Goal: Information Seeking & Learning: Learn about a topic

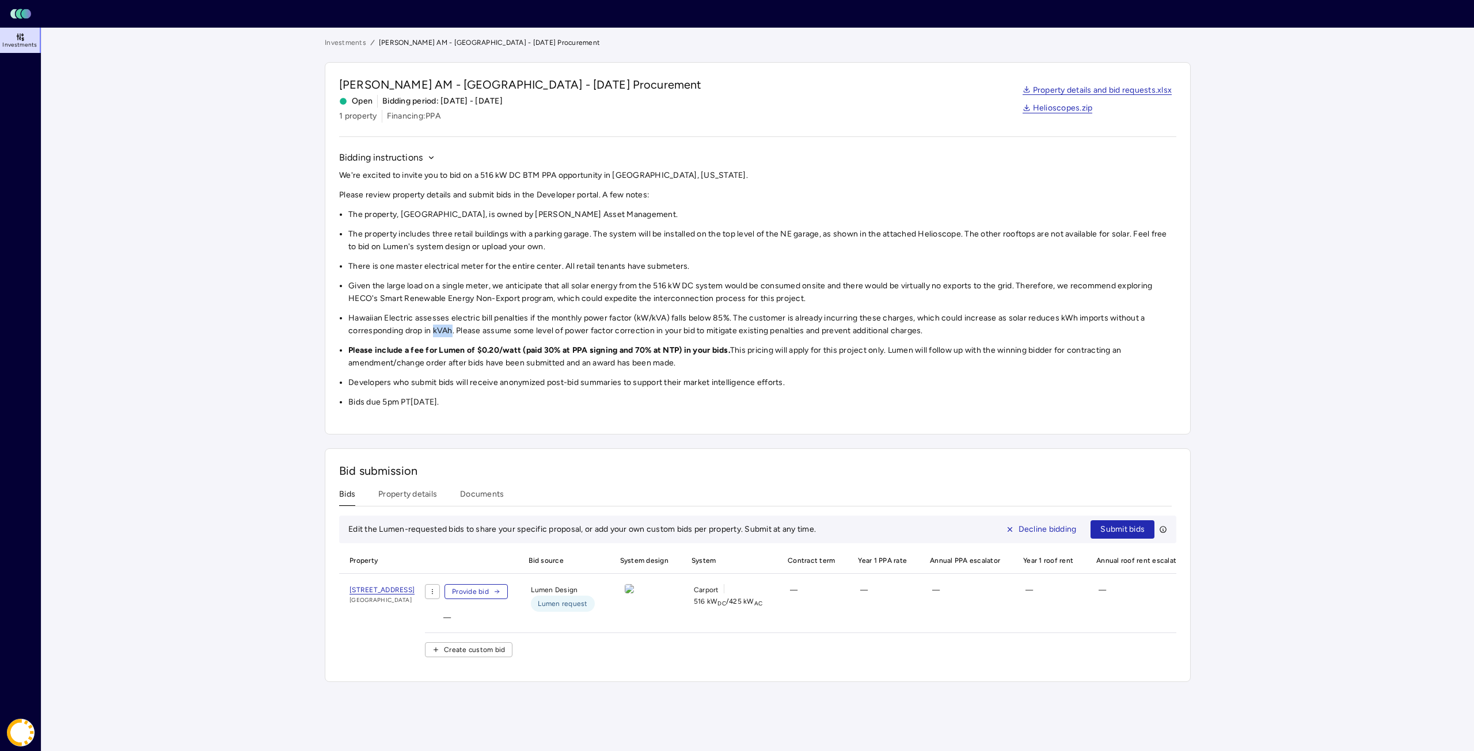
drag, startPoint x: 452, startPoint y: 330, endPoint x: 434, endPoint y: 330, distance: 18.4
click at [434, 330] on li "Hawaiian Electric assesses electric bill penalties if the monthly power factor …" at bounding box center [762, 324] width 828 height 25
click at [282, 386] on main "Investments [PERSON_NAME] AM - [GEOGRAPHIC_DATA] - [DATE] Procurement [PERSON_N…" at bounding box center [757, 390] width 1432 height 724
drag, startPoint x: 451, startPoint y: 331, endPoint x: 433, endPoint y: 331, distance: 17.8
click at [433, 331] on li "Hawaiian Electric assesses electric bill penalties if the monthly power factor …" at bounding box center [762, 324] width 828 height 25
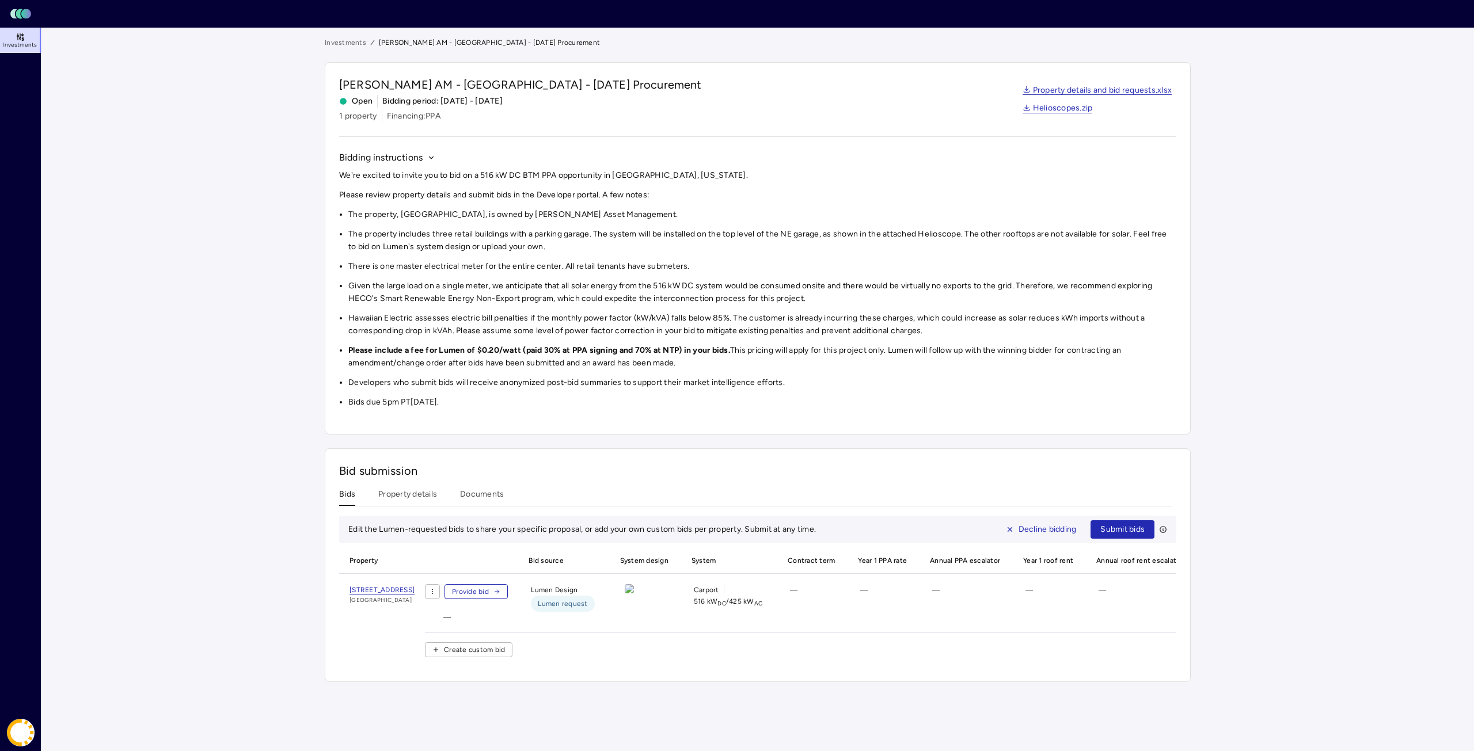
click at [630, 339] on div "We're excited to invite you to bid on a 516 kW DC BTM PPA opportunity in [GEOGR…" at bounding box center [757, 288] width 837 height 239
drag, startPoint x: 943, startPoint y: 328, endPoint x: 486, endPoint y: 330, distance: 456.5
click at [504, 330] on li "Hawaiian Electric assesses electric bill penalties if the monthly power factor …" at bounding box center [762, 324] width 828 height 25
click at [483, 330] on li "Hawaiian Electric assesses electric bill penalties if the monthly power factor …" at bounding box center [762, 324] width 828 height 25
drag, startPoint x: 486, startPoint y: 330, endPoint x: 653, endPoint y: 332, distance: 167.5
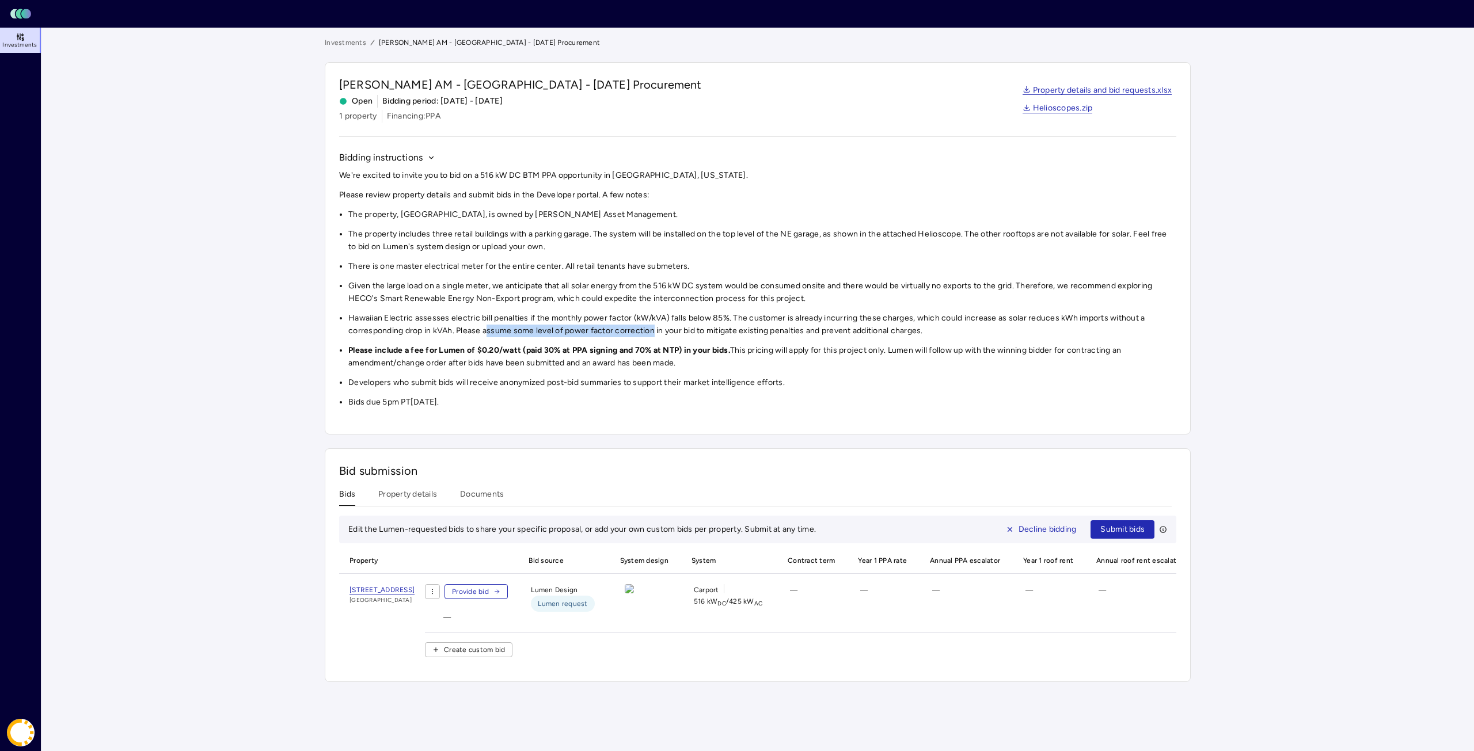
click at [653, 332] on li "Hawaiian Electric assesses electric bill penalties if the monthly power factor …" at bounding box center [762, 324] width 828 height 25
